Goal: Information Seeking & Learning: Learn about a topic

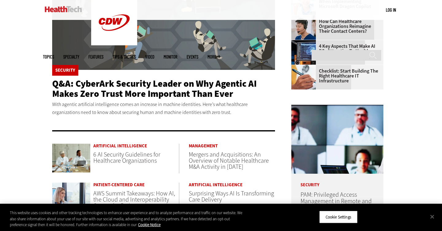
scroll to position [230, 0]
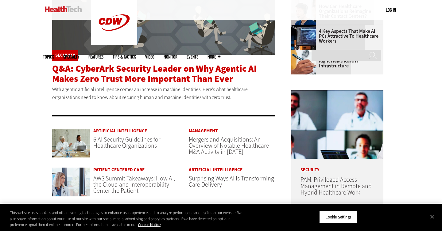
click at [157, 67] on span "Q&A: CyberArk Security Leader on Why Agentic AI Makes Zero Trust More Important…" at bounding box center [154, 74] width 204 height 22
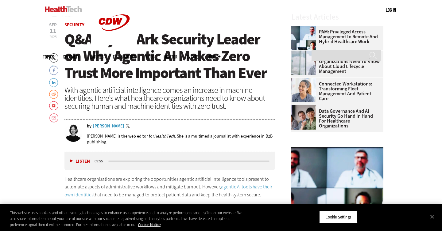
scroll to position [218, 0]
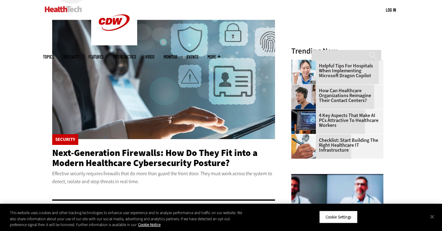
scroll to position [8, 0]
